Goal: Task Accomplishment & Management: Manage account settings

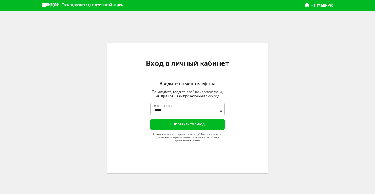
click at [194, 109] on input "****" at bounding box center [187, 109] width 74 height 12
type input "**********"
click at [197, 125] on button "Отправить смс-код" at bounding box center [187, 124] width 74 height 11
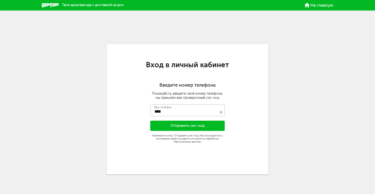
scroll to position [1, 0]
